Goal: Navigation & Orientation: Find specific page/section

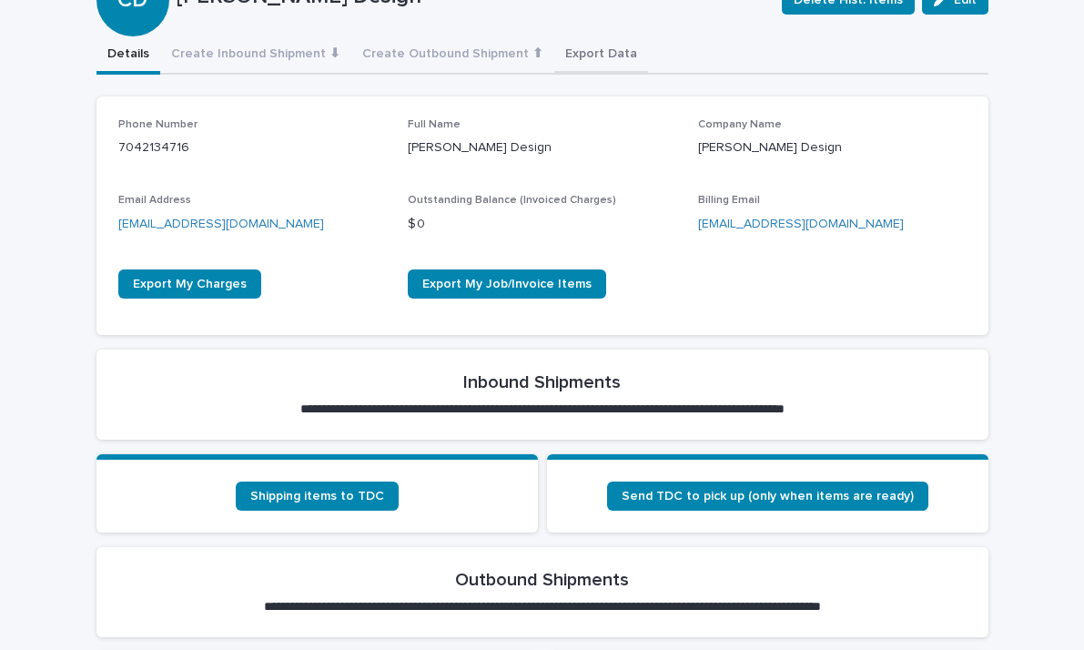
scroll to position [318, 0]
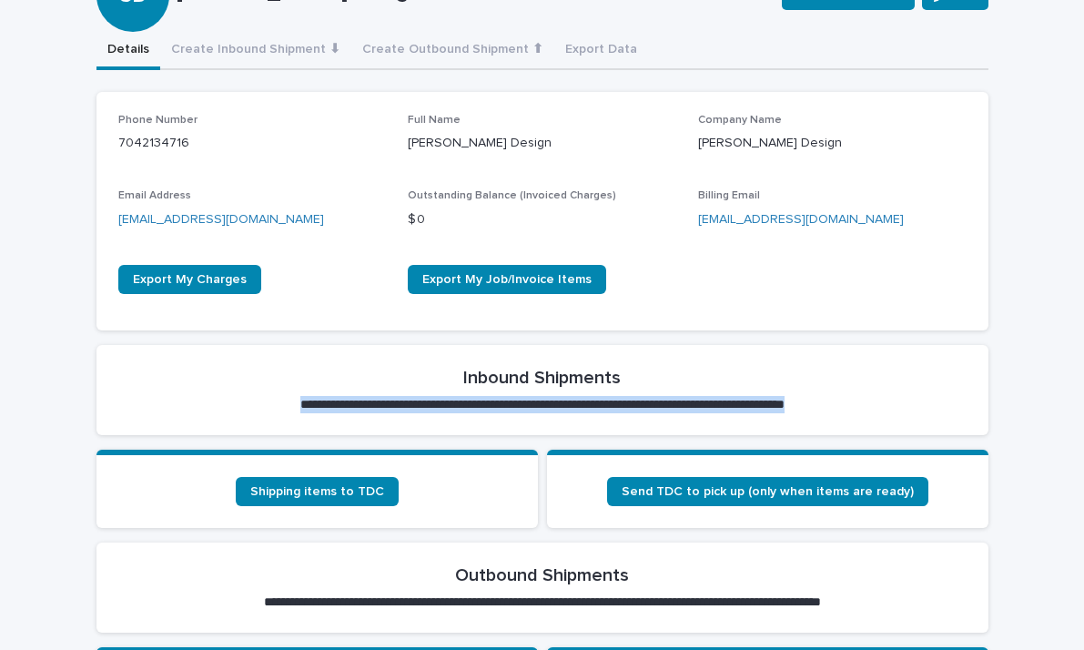
drag, startPoint x: 364, startPoint y: 410, endPoint x: 382, endPoint y: 331, distance: 80.4
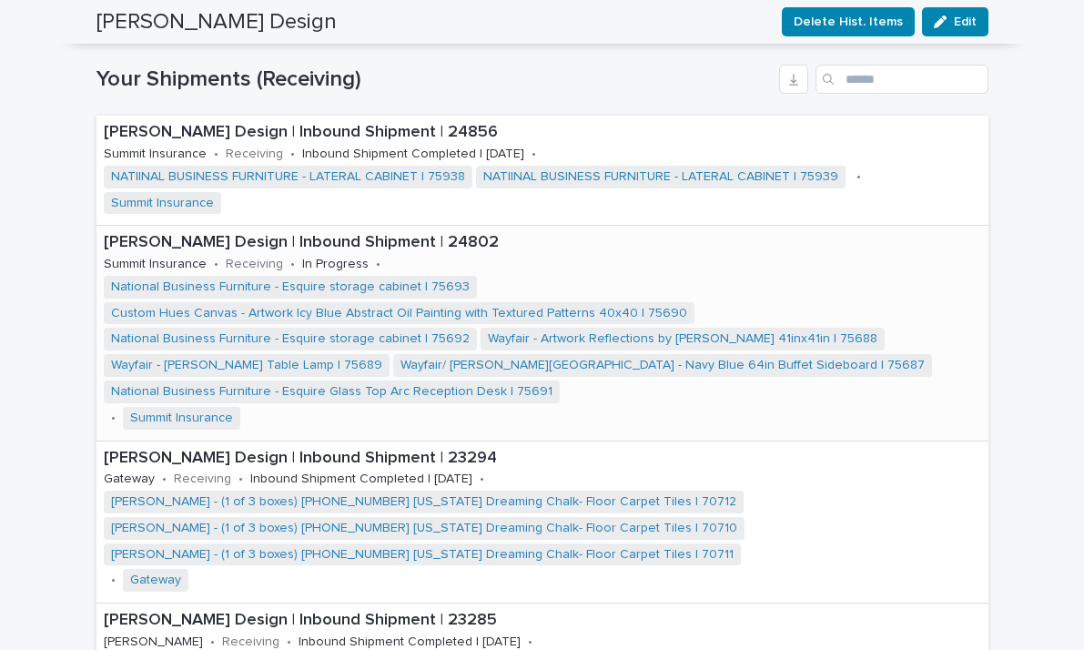
scroll to position [1446, 0]
click at [425, 305] on link "Custom Hues Canvas - Artwork Icy Blue Abstract Oil Painting with Textured Patte…" at bounding box center [399, 312] width 576 height 15
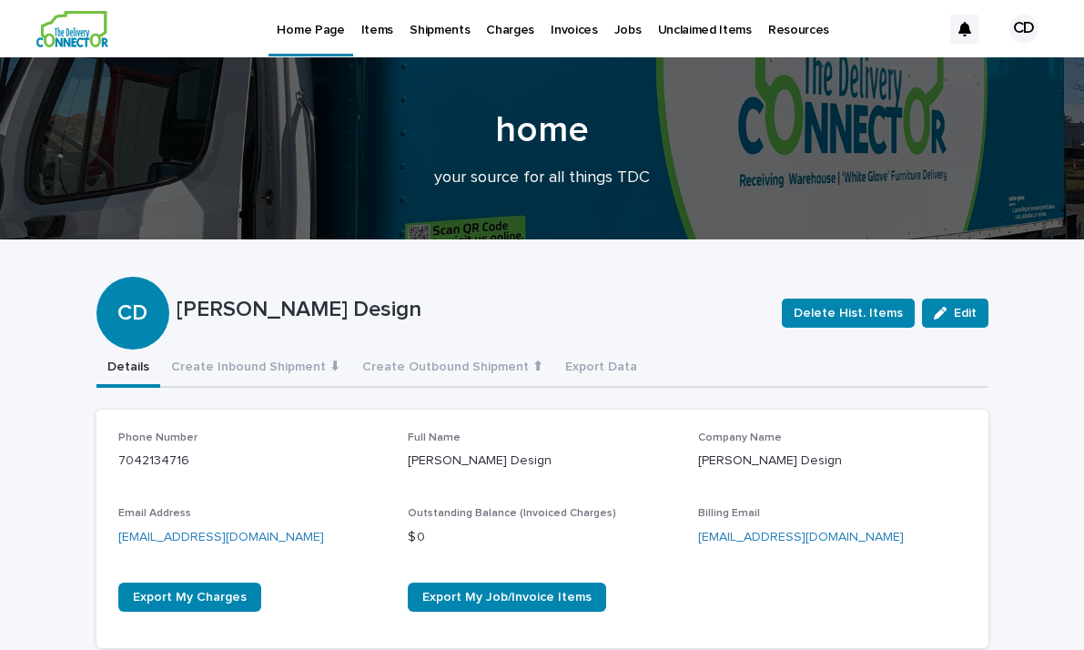
click at [440, 22] on p "Shipments" at bounding box center [440, 19] width 60 height 38
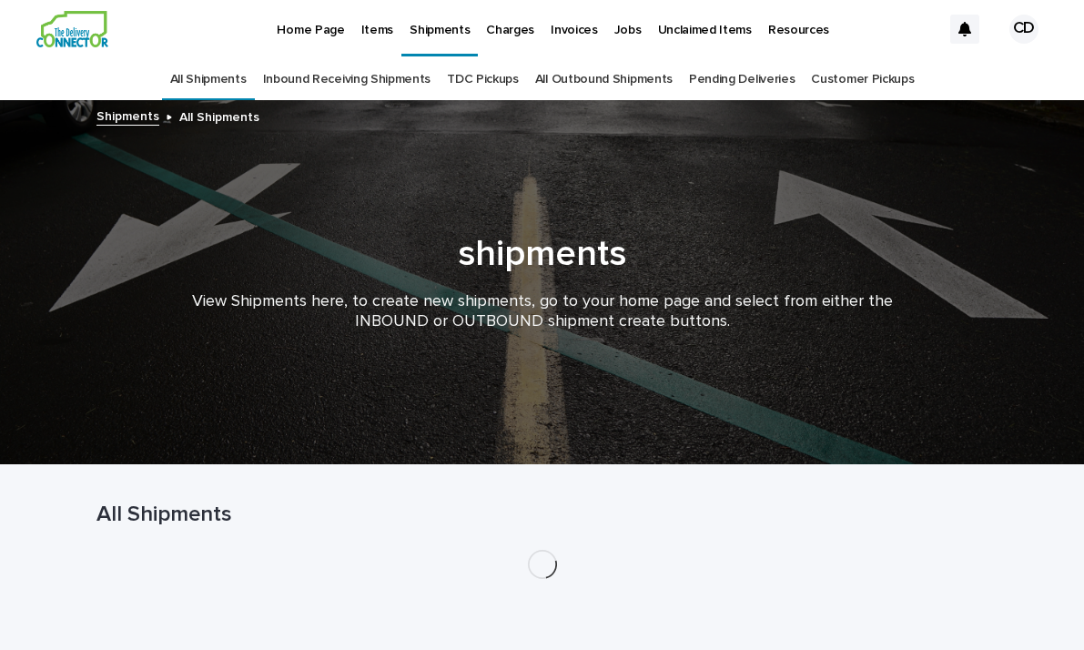
click at [370, 37] on link "Items" at bounding box center [377, 28] width 48 height 56
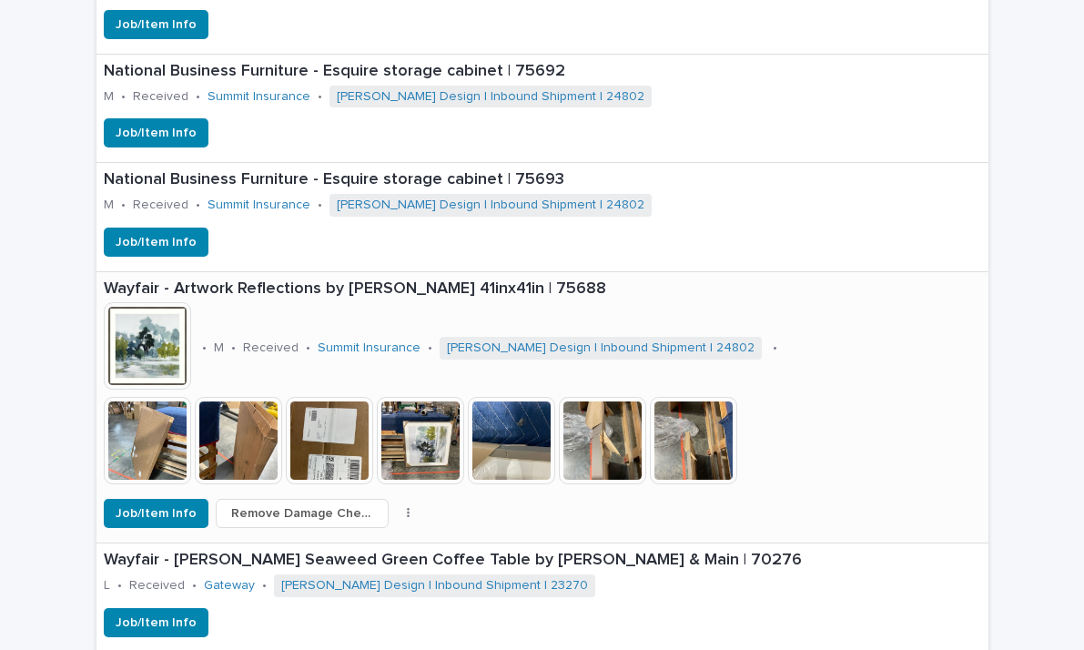
scroll to position [1590, 0]
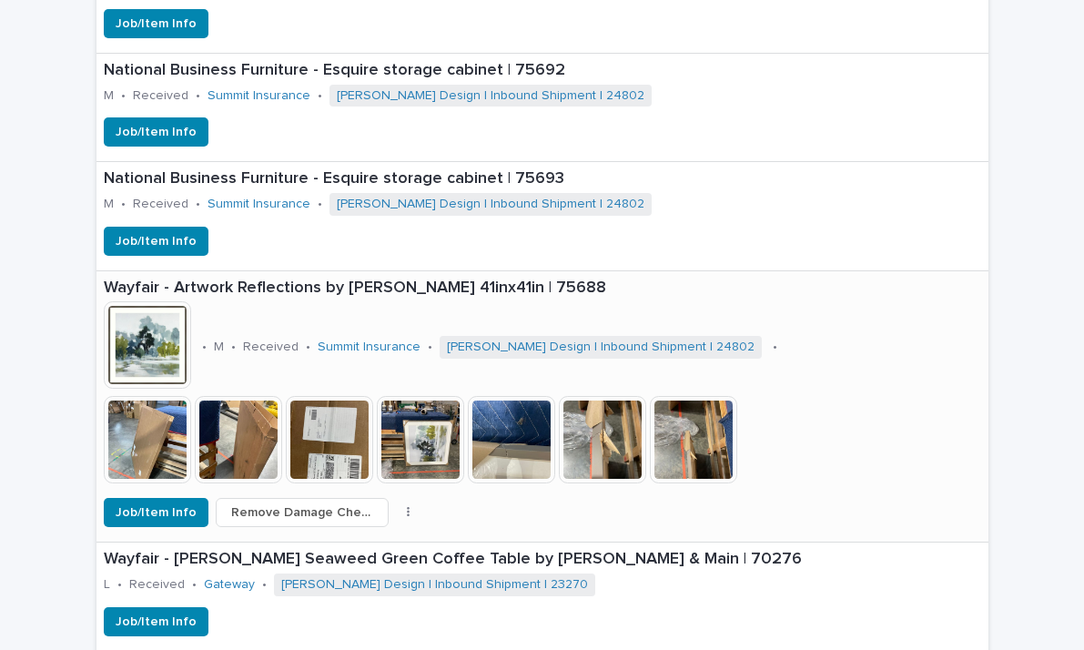
click at [331, 279] on p "Wayfair - Artwork Reflections by [PERSON_NAME] 41inx41in | 75688" at bounding box center [542, 289] width 877 height 20
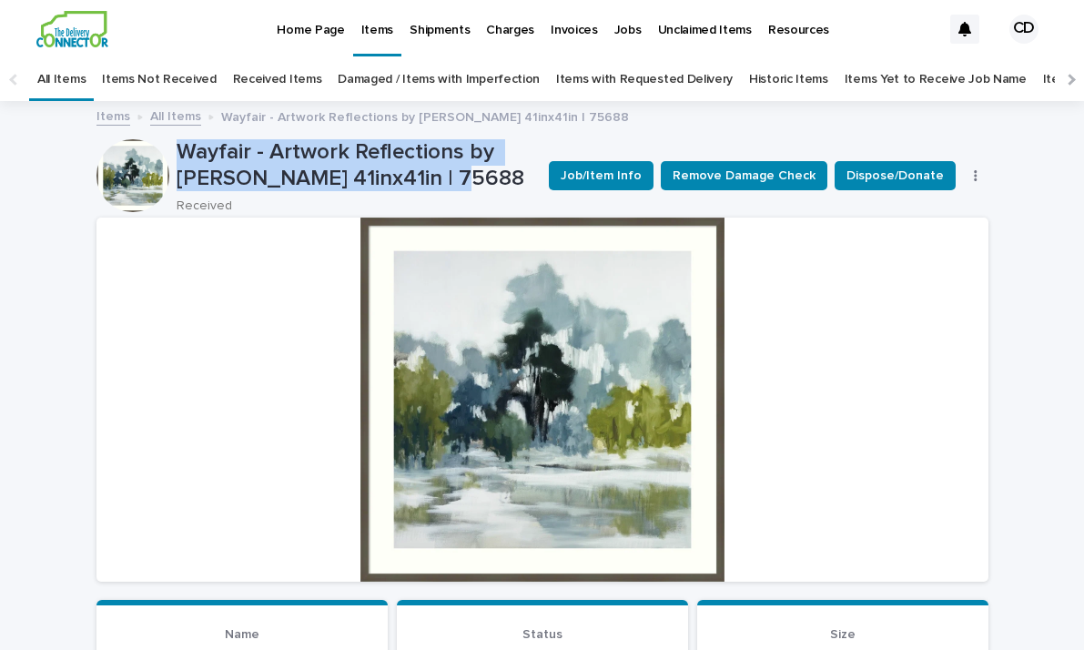
drag, startPoint x: 441, startPoint y: 180, endPoint x: 181, endPoint y: 153, distance: 260.8
click at [181, 153] on p "Wayfair - Artwork Reflections by [PERSON_NAME] 41inx41in | 75688" at bounding box center [356, 165] width 359 height 53
copy p "Wayfair - Artwork Reflections by [PERSON_NAME] 41inx41in"
click at [447, 29] on p "Shipments" at bounding box center [440, 19] width 60 height 38
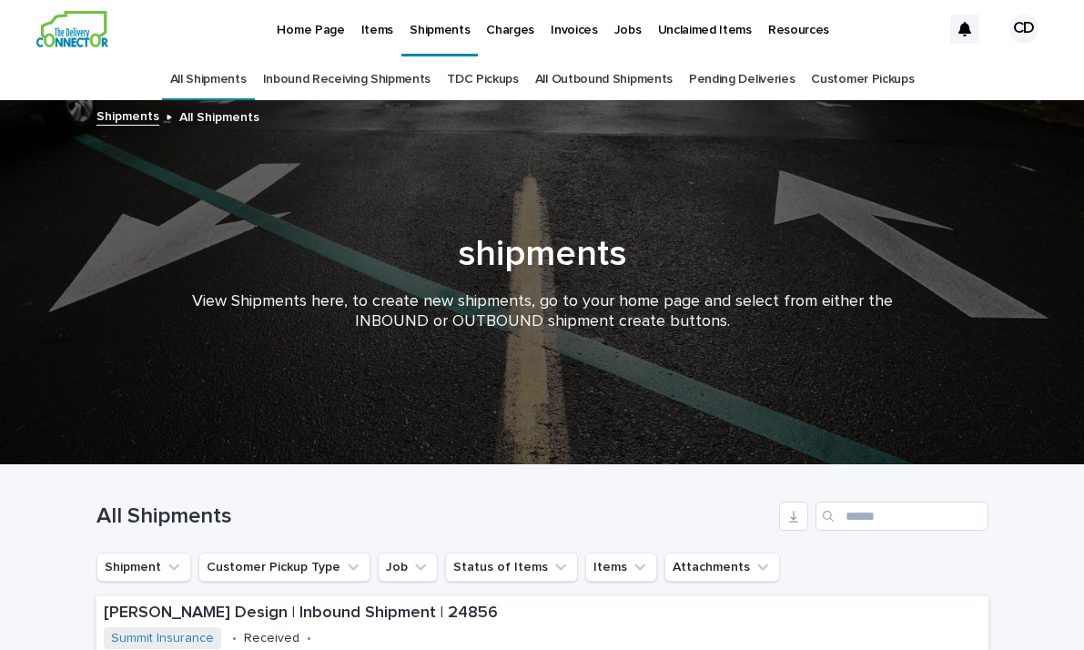
click at [306, 29] on p "Home Page" at bounding box center [310, 19] width 67 height 38
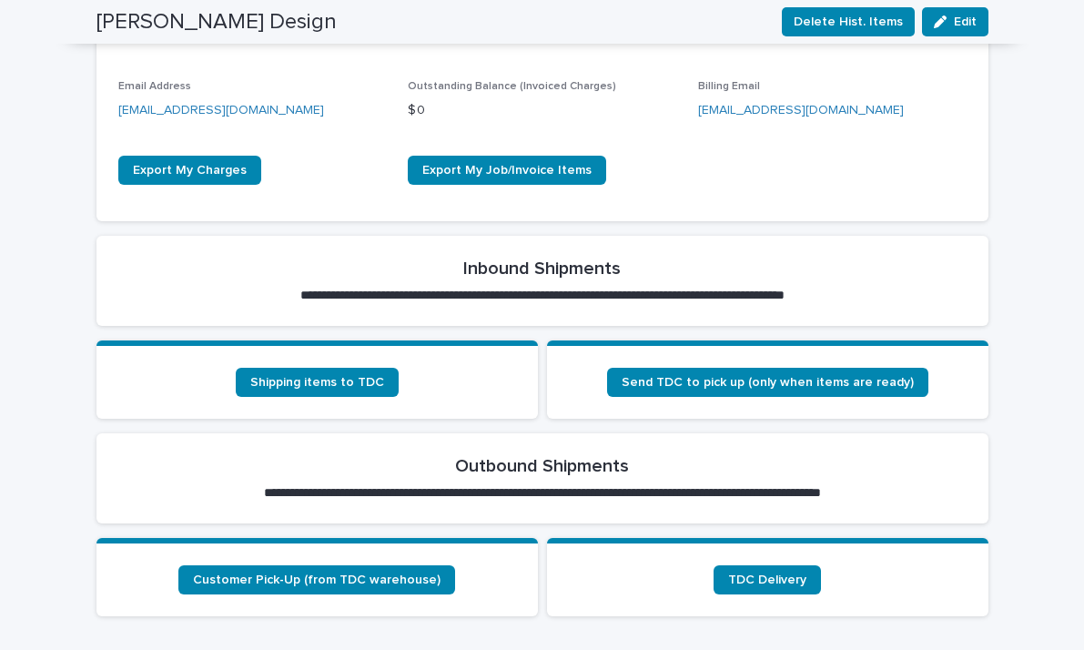
scroll to position [430, 0]
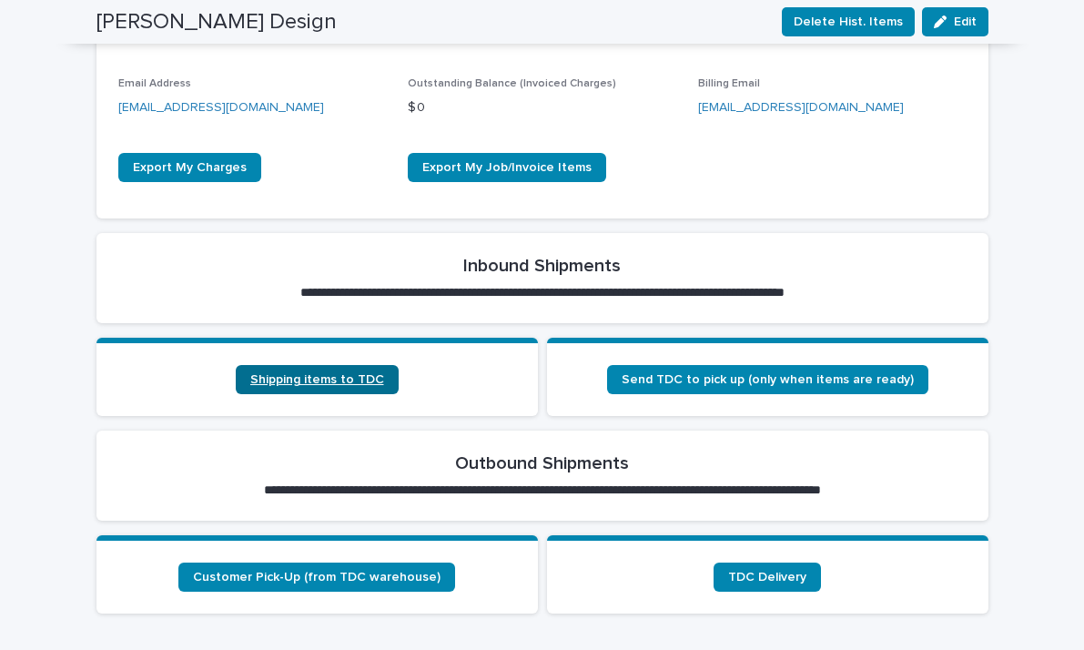
click at [329, 380] on span "Shipping items to TDC" at bounding box center [317, 379] width 134 height 13
